Goal: Information Seeking & Learning: Understand process/instructions

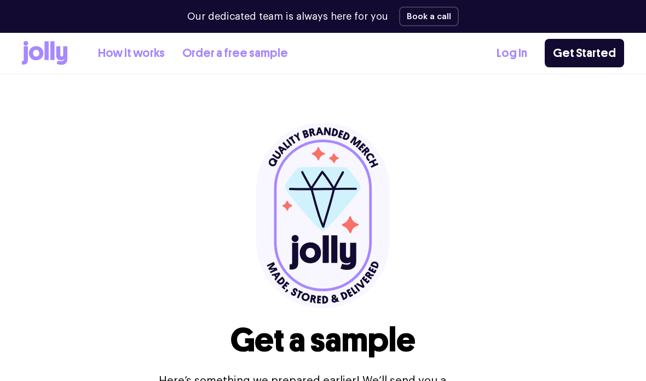
select select
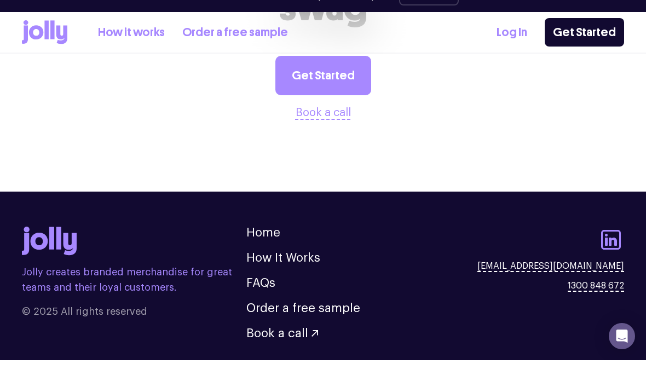
scroll to position [1292, 0]
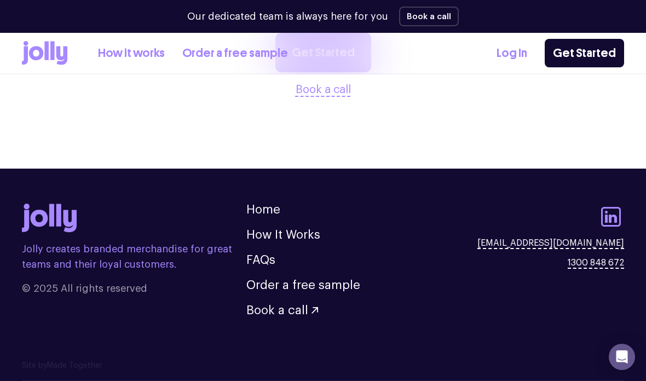
click at [250, 47] on link "Order a free sample" at bounding box center [235, 53] width 106 height 18
click at [134, 51] on link "How it works" at bounding box center [131, 53] width 67 height 18
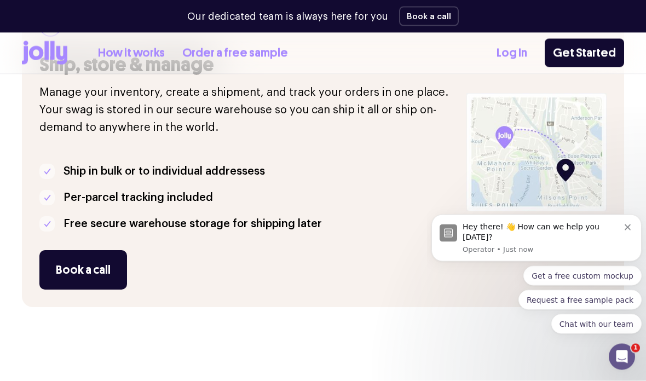
scroll to position [840, 0]
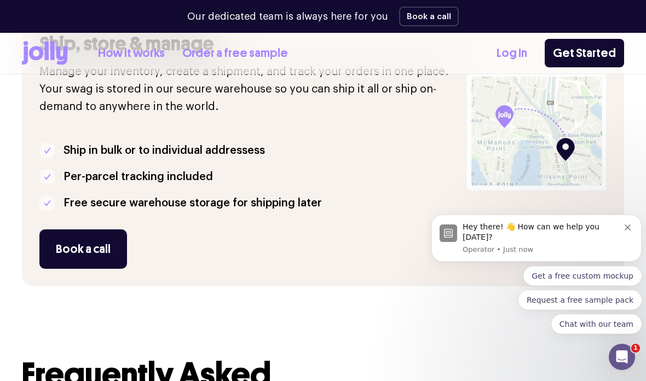
click at [629, 255] on div "Hey there! 👋 How can we help you [DATE]? Operator • Just now" at bounding box center [536, 238] width 210 height 47
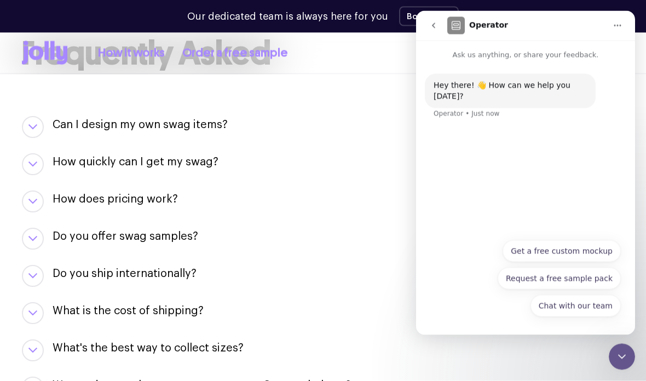
scroll to position [1162, 0]
click at [621, 363] on div "Close Intercom Messenger" at bounding box center [622, 357] width 26 height 26
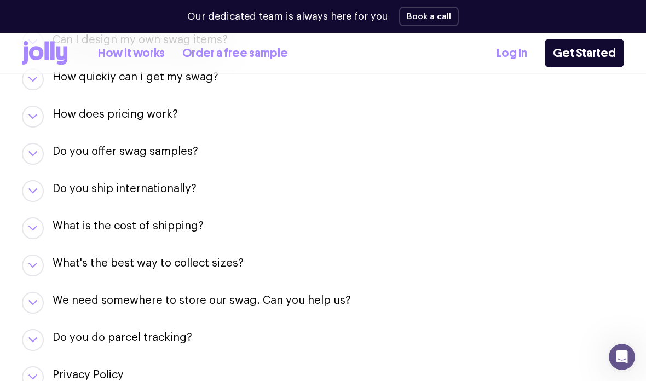
scroll to position [1298, 0]
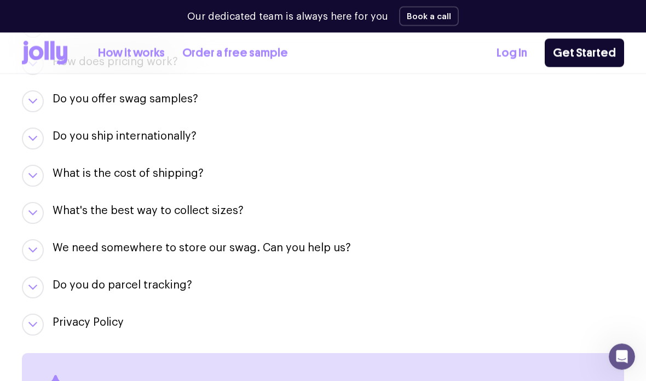
click at [181, 178] on h3 "What is the cost of shipping?" at bounding box center [128, 173] width 151 height 15
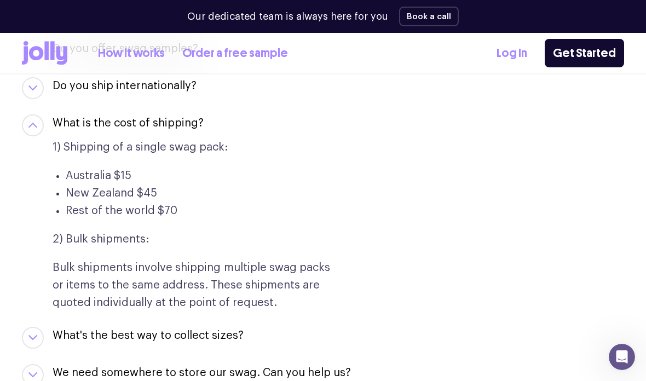
scroll to position [1349, 0]
